Goal: Transaction & Acquisition: Purchase product/service

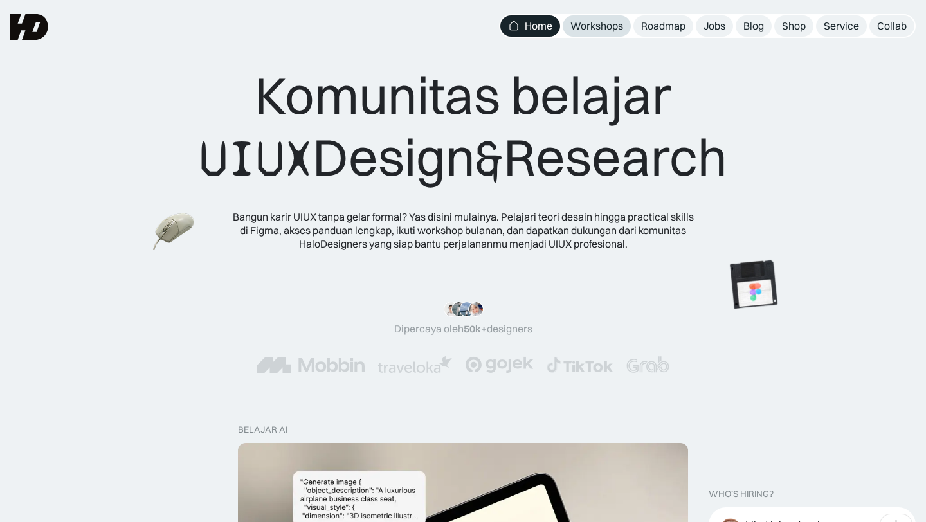
click at [614, 23] on div "Workshops" at bounding box center [597, 26] width 53 height 14
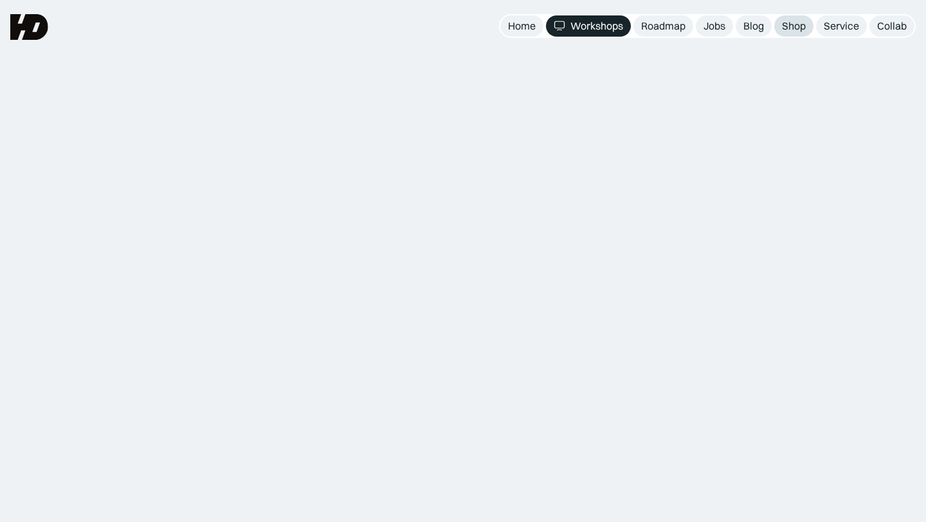
click at [793, 26] on div "Shop" at bounding box center [794, 26] width 24 height 14
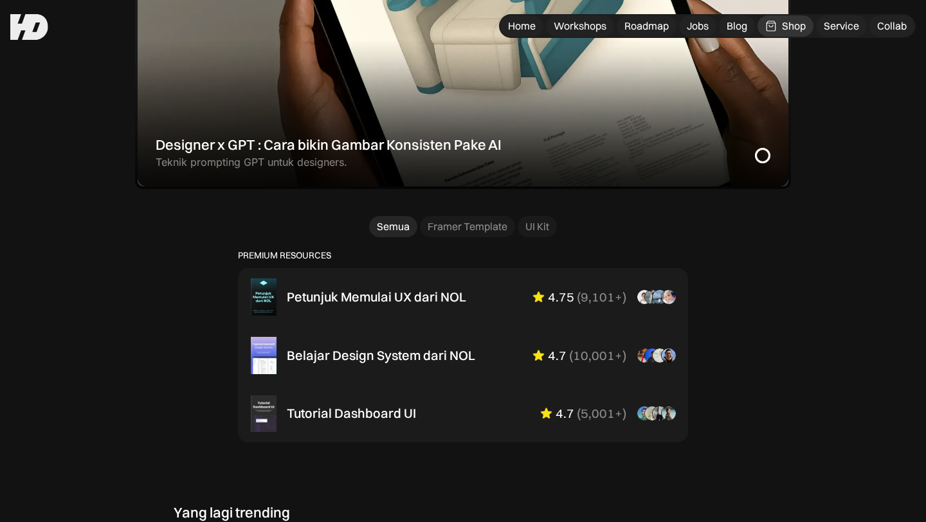
scroll to position [672, 0]
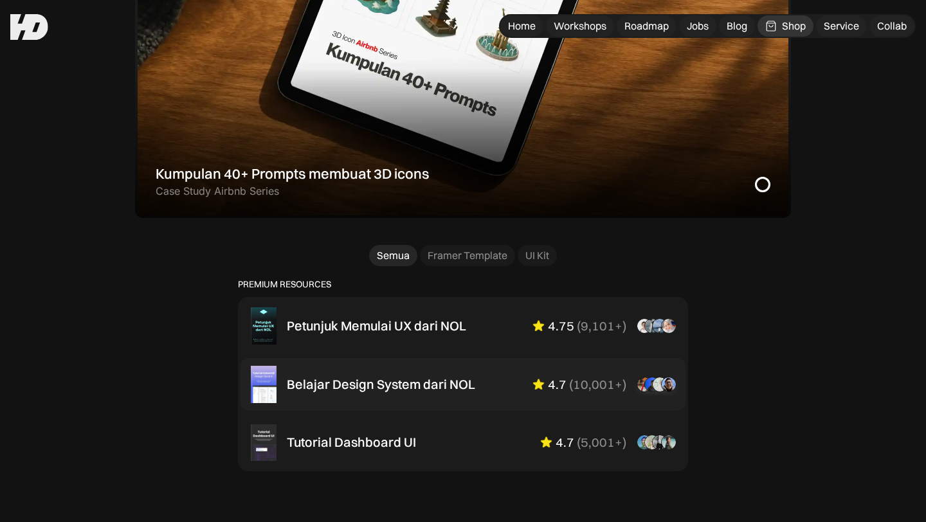
click at [429, 377] on div "Belajar Design System dari NOL" at bounding box center [381, 384] width 189 height 15
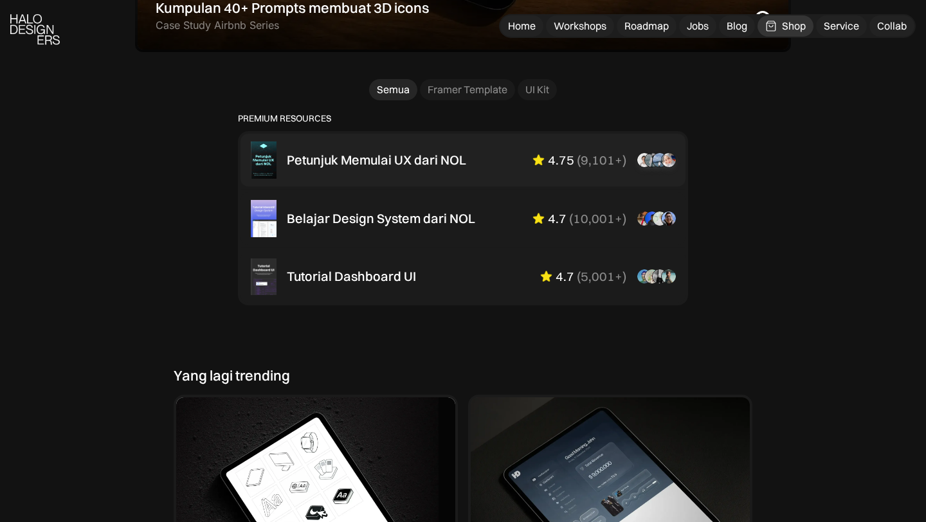
scroll to position [847, 0]
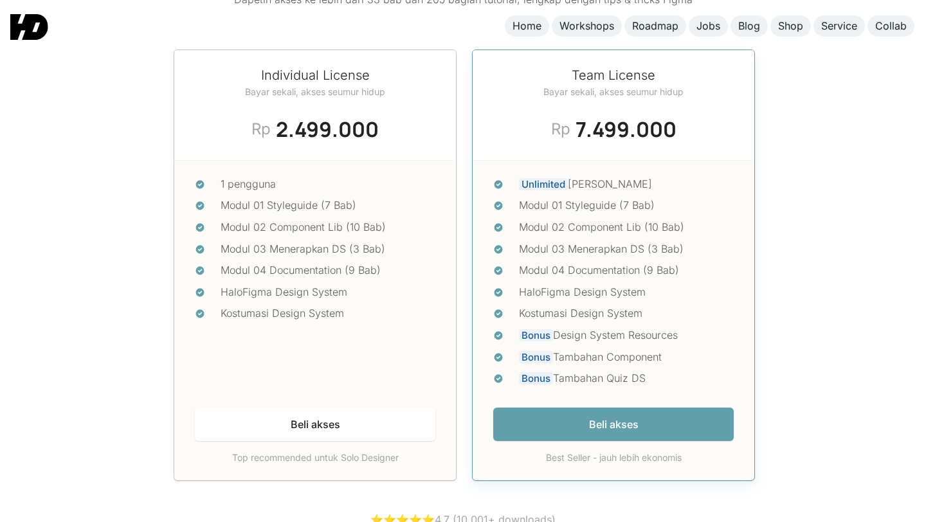
scroll to position [5380, 0]
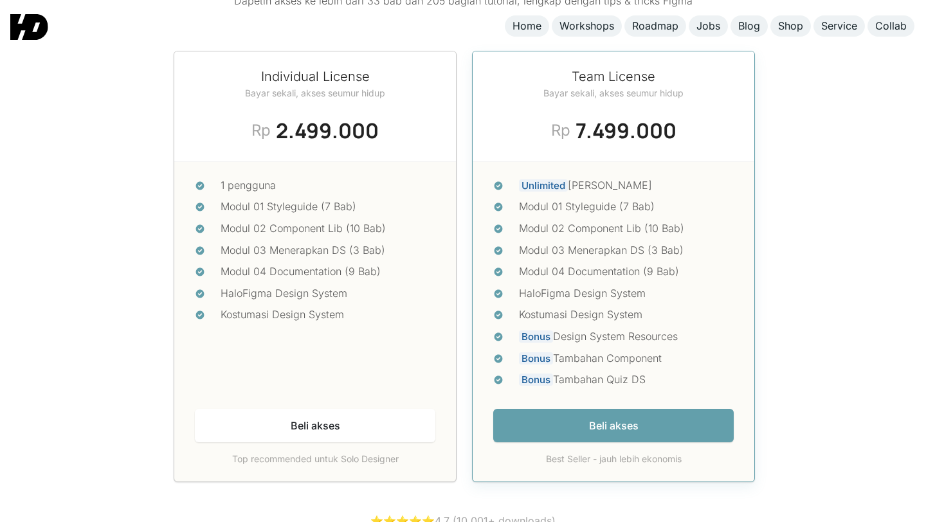
drag, startPoint x: 544, startPoint y: 114, endPoint x: 718, endPoint y: 114, distance: 173.7
click at [718, 114] on div "Team License Bayar sekali, akses seumur hidup Today's Deal Rp 7.499.000 Rp 10.0…" at bounding box center [614, 106] width 282 height 111
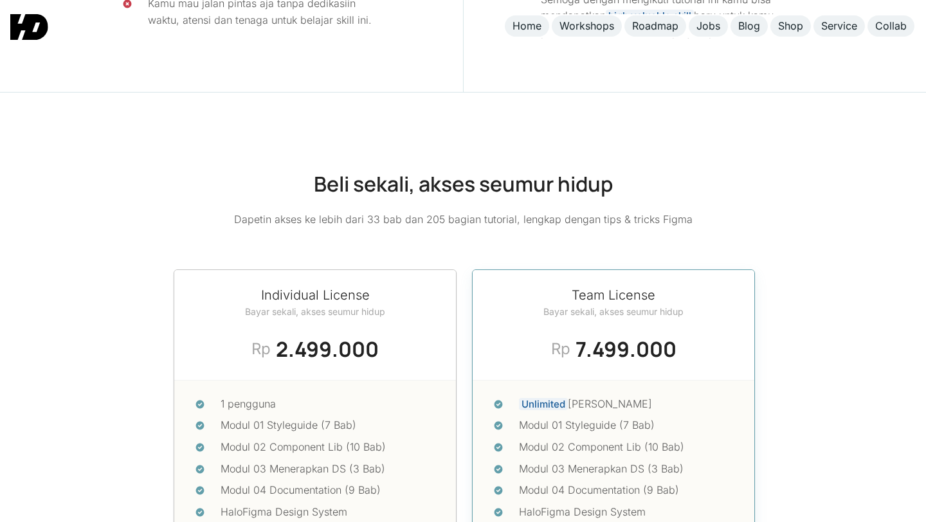
scroll to position [5358, 0]
